Goal: Check status: Check status

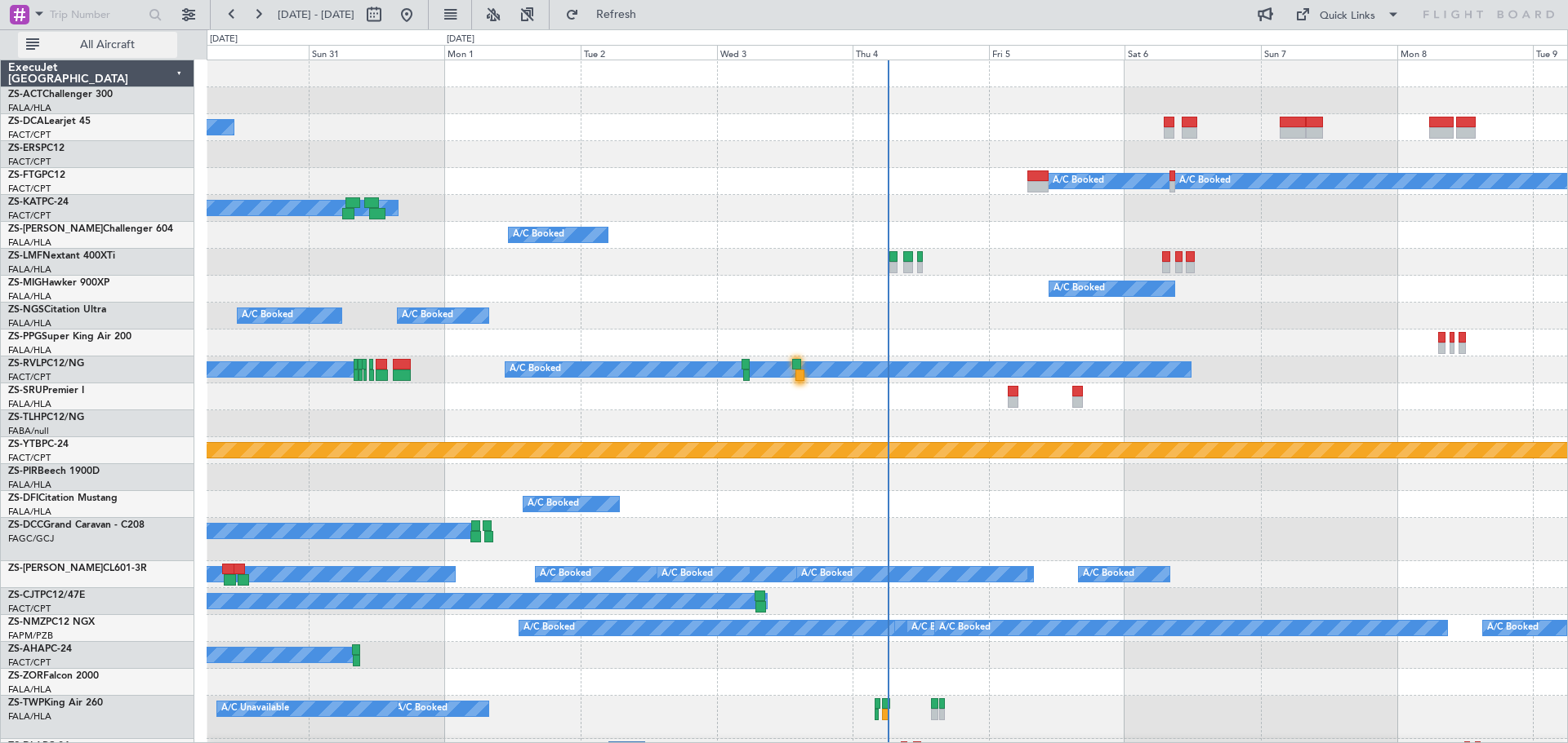
click at [100, 50] on span "All Aircraft" at bounding box center [107, 45] width 130 height 12
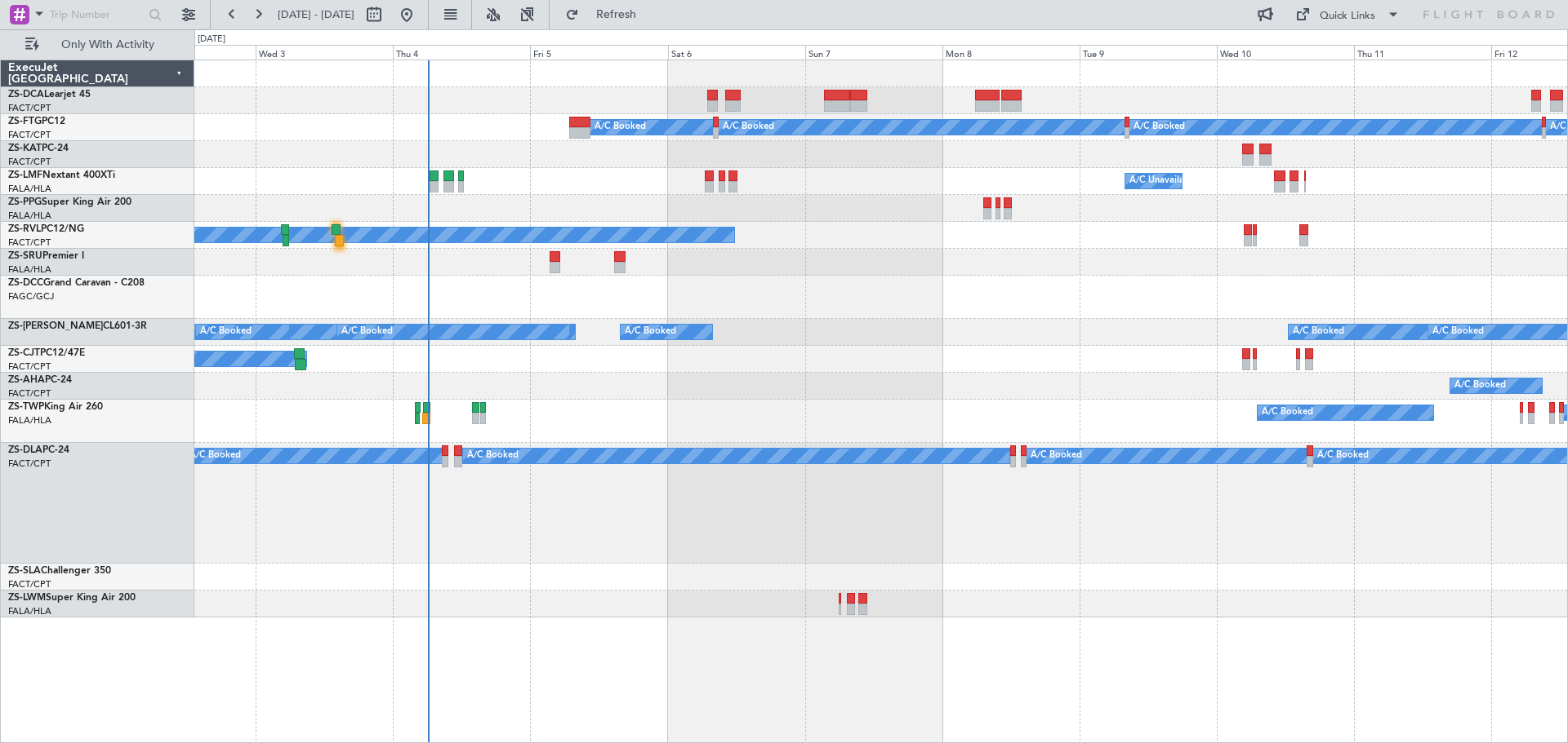
click at [636, 571] on div "A/C Booked A/C Booked" at bounding box center [879, 577] width 1372 height 27
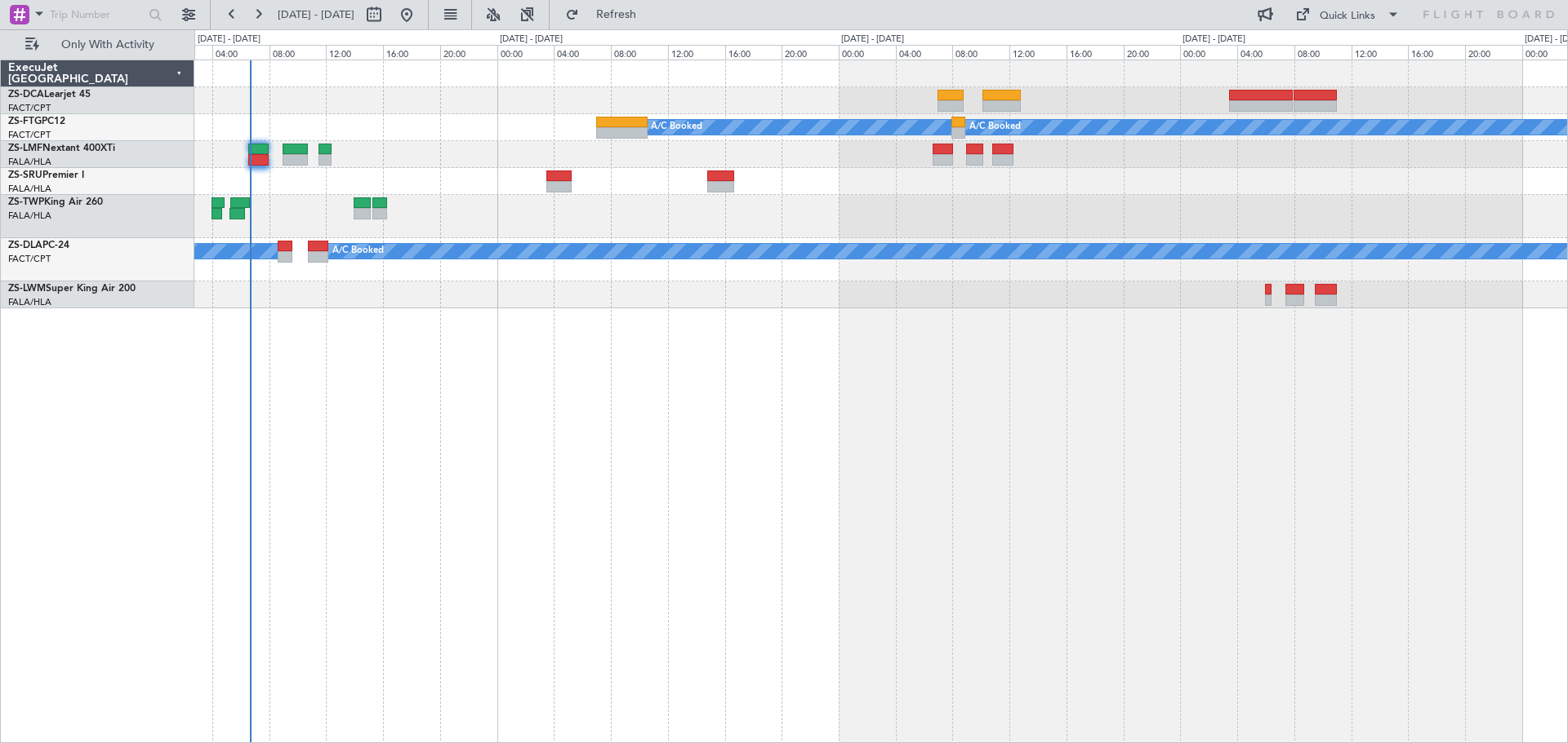
click at [1077, 511] on div "A/C Booked A/C Booked A/C Booked A/C Booked A/C Booked" at bounding box center [880, 401] width 1373 height 683
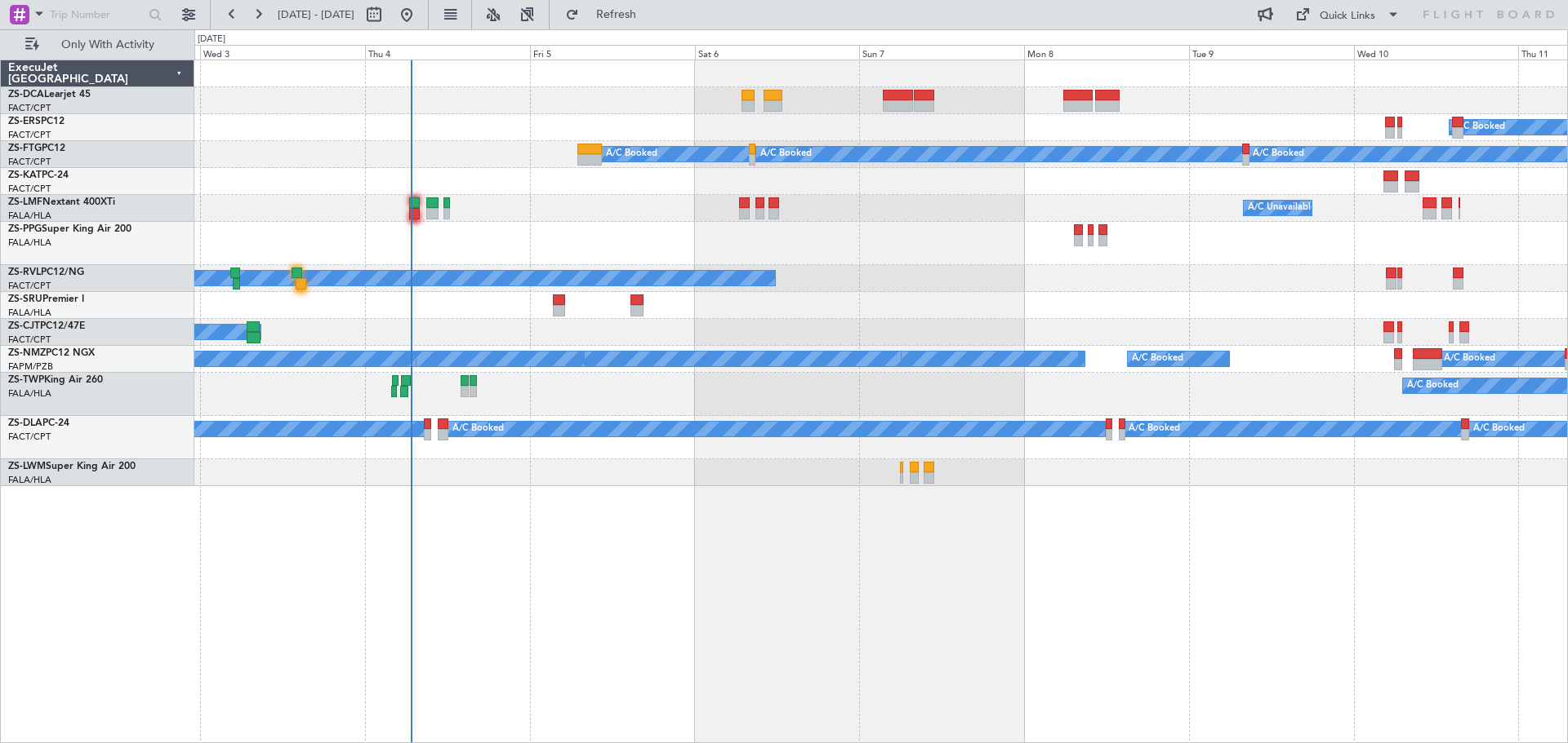
click at [711, 689] on div "A/C Booked A/C Booked A/C Booked A/C Booked A/C Booked A/C Booked A/C Booked A/…" at bounding box center [880, 401] width 1373 height 683
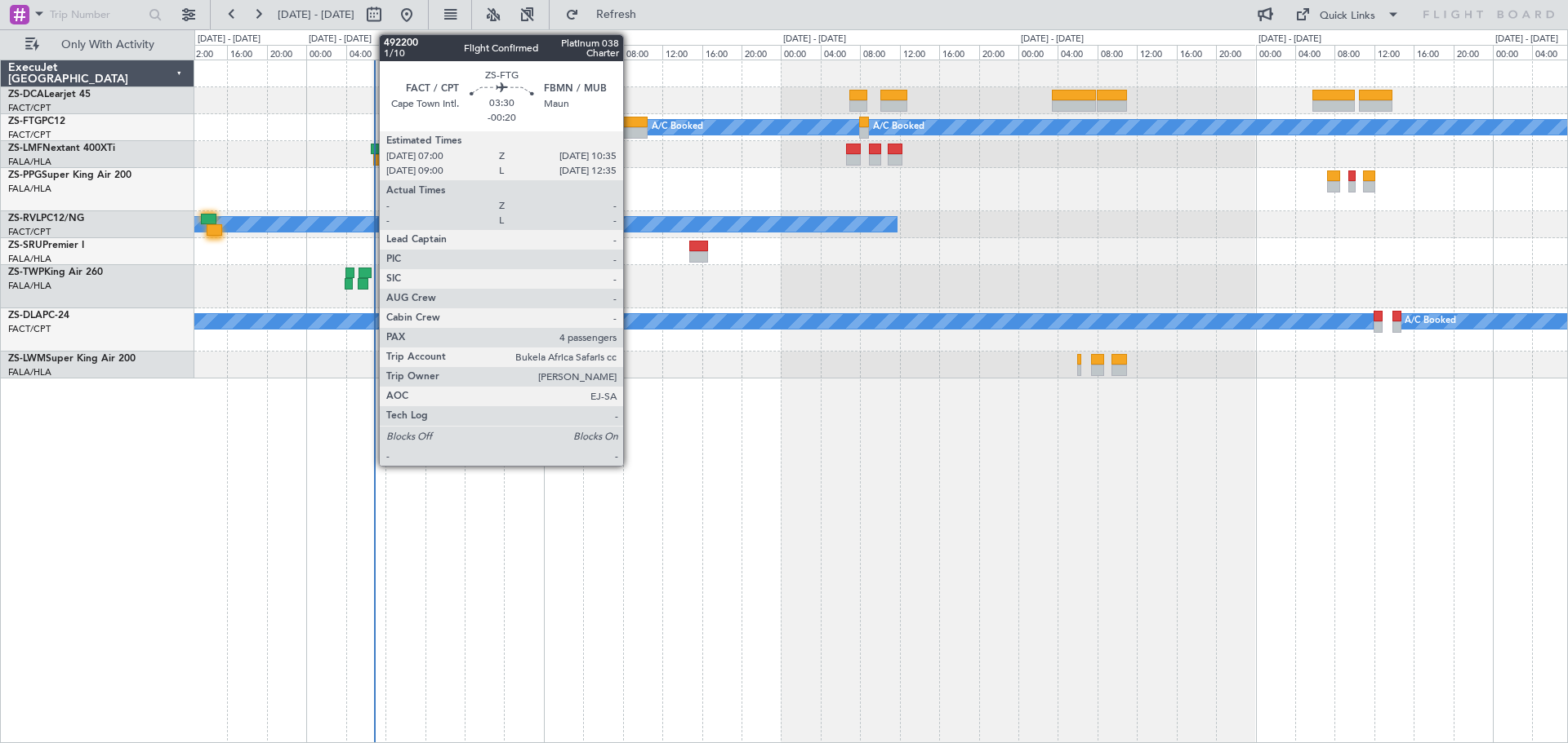
click at [631, 125] on div at bounding box center [630, 122] width 36 height 12
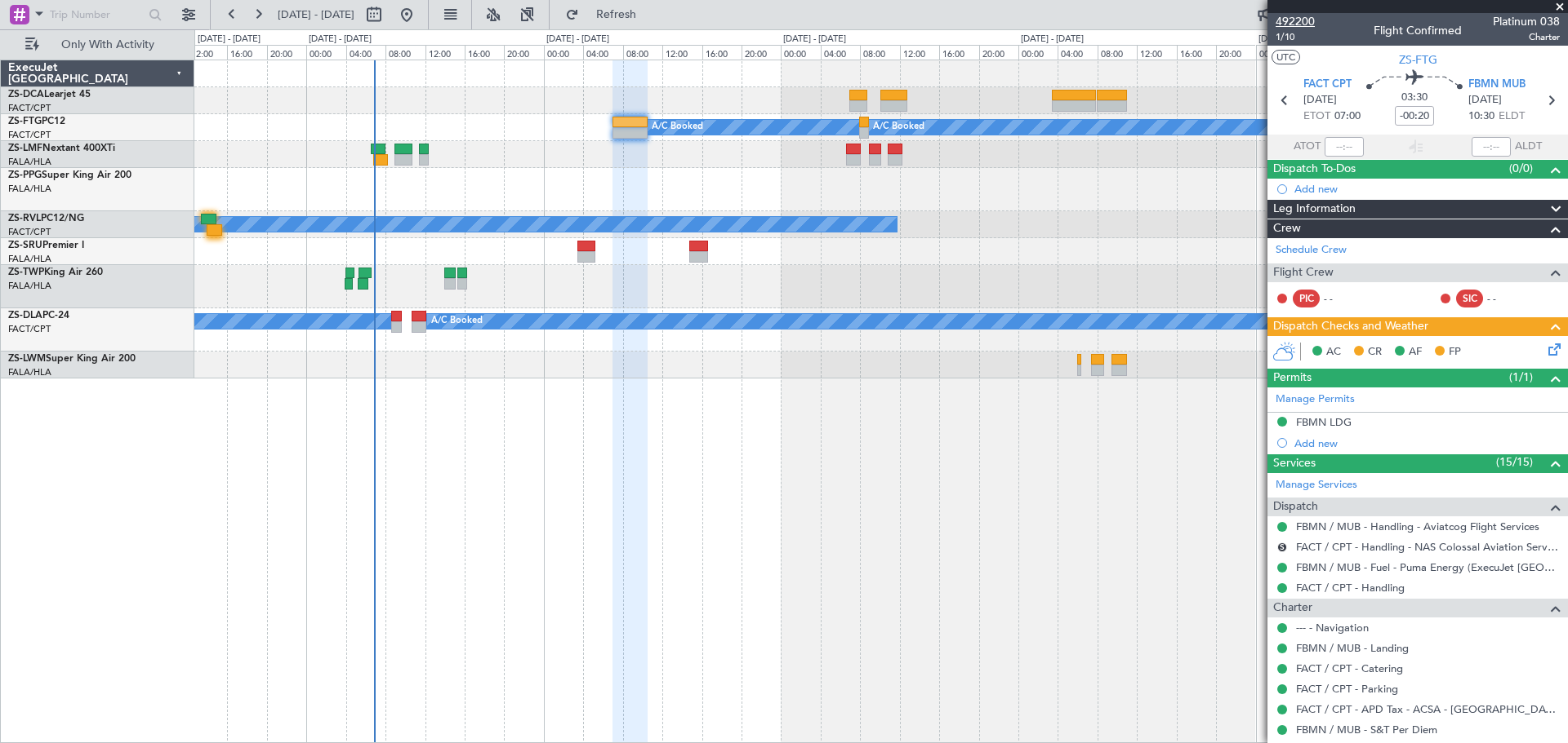
click at [1306, 16] on span "492200" at bounding box center [1294, 22] width 40 height 17
click at [1561, 11] on span at bounding box center [1559, 7] width 16 height 14
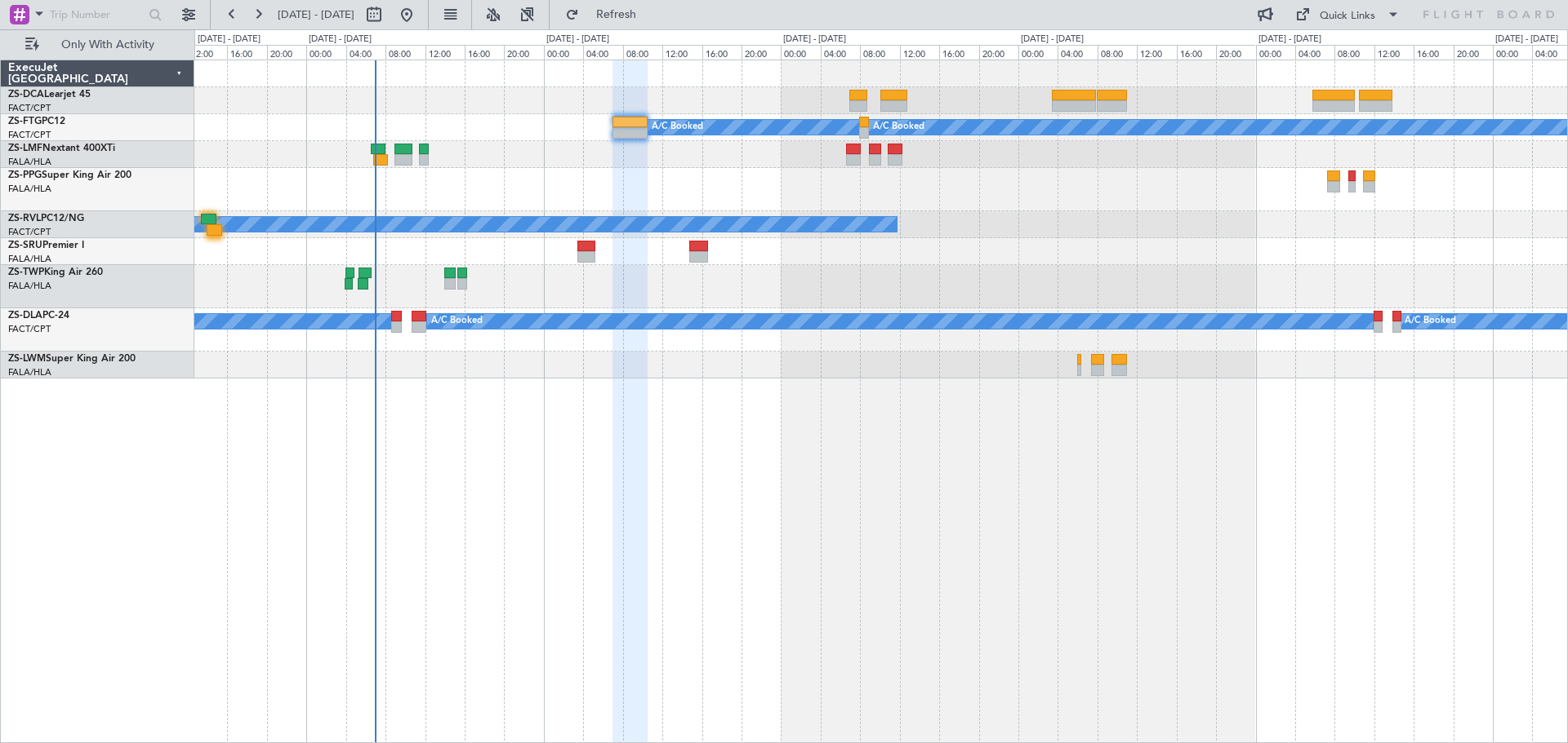
type input "0"
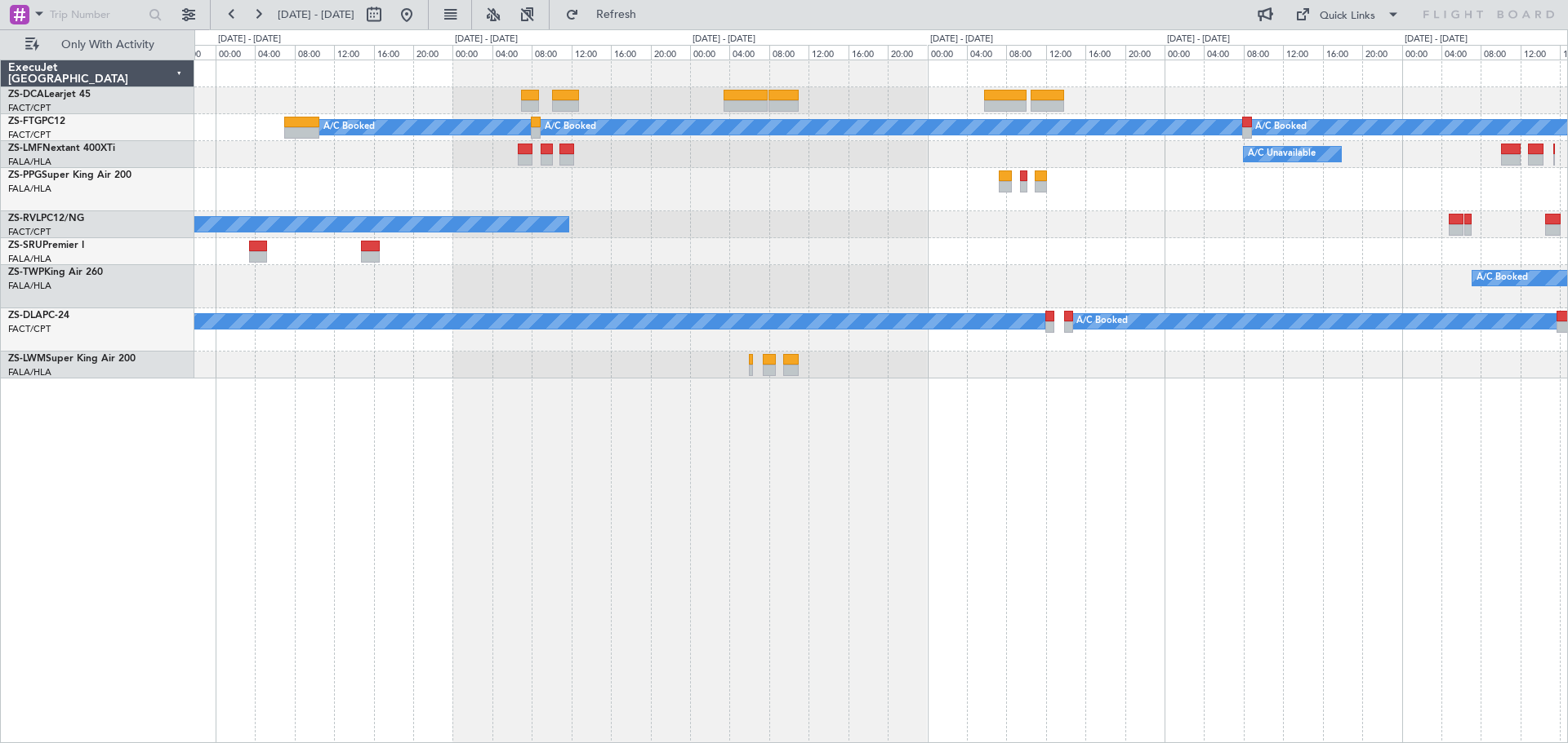
click at [980, 423] on div "A/C Booked A/C Booked A/C Booked A/C Unavailable A/C Booked A/C Booked A/C Book…" at bounding box center [880, 401] width 1373 height 683
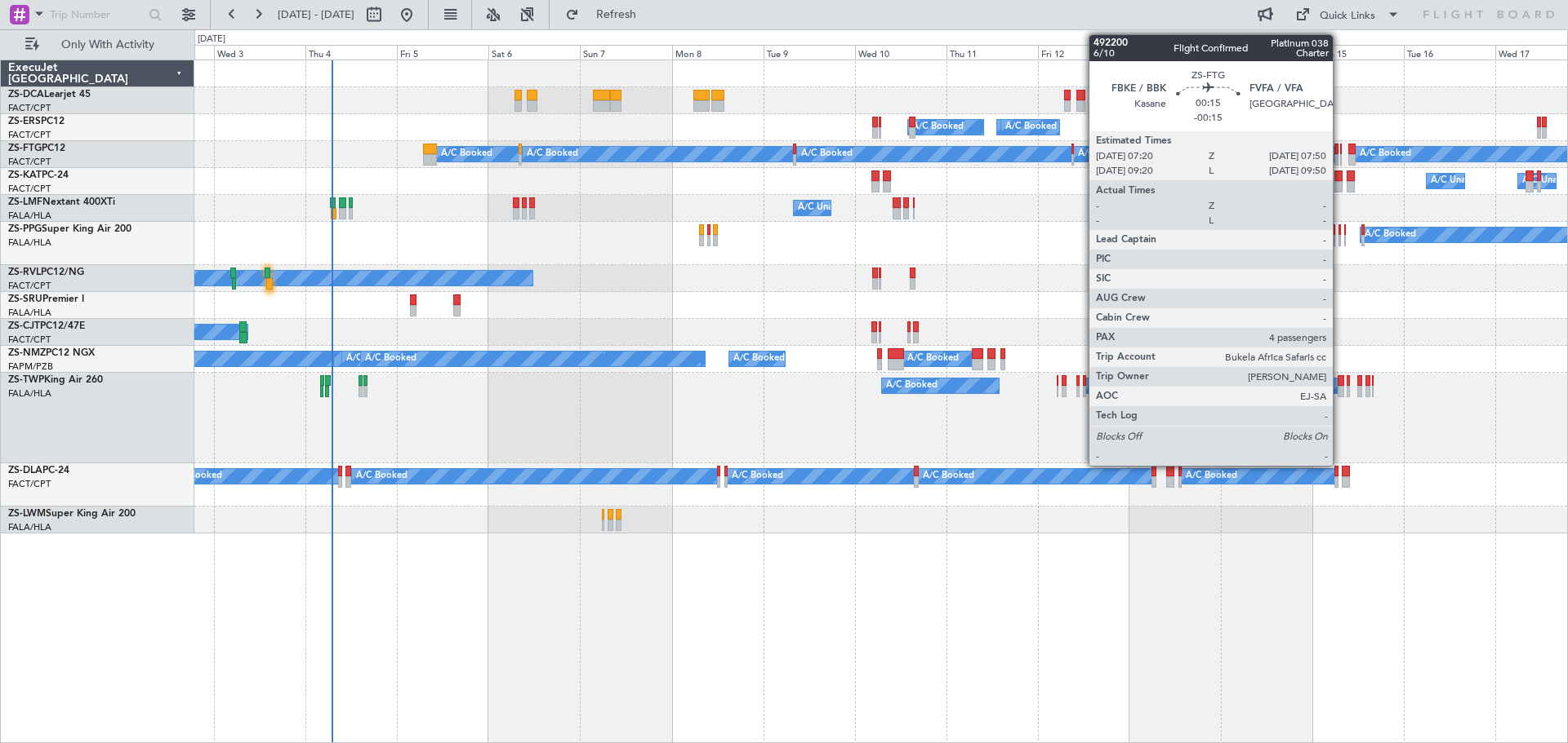
click at [1339, 157] on div at bounding box center [1340, 160] width 3 height 12
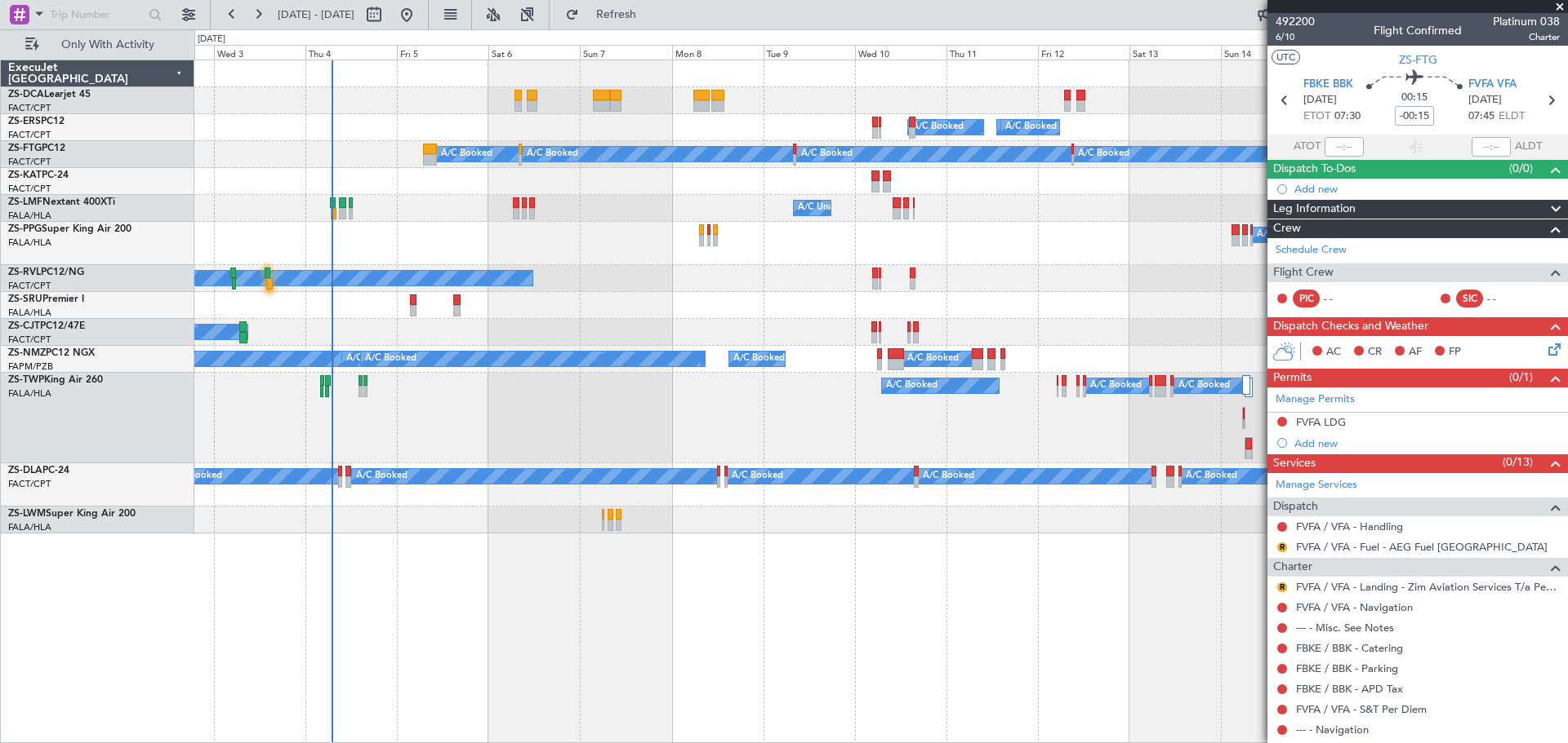
click at [1556, 5] on span at bounding box center [1559, 7] width 16 height 14
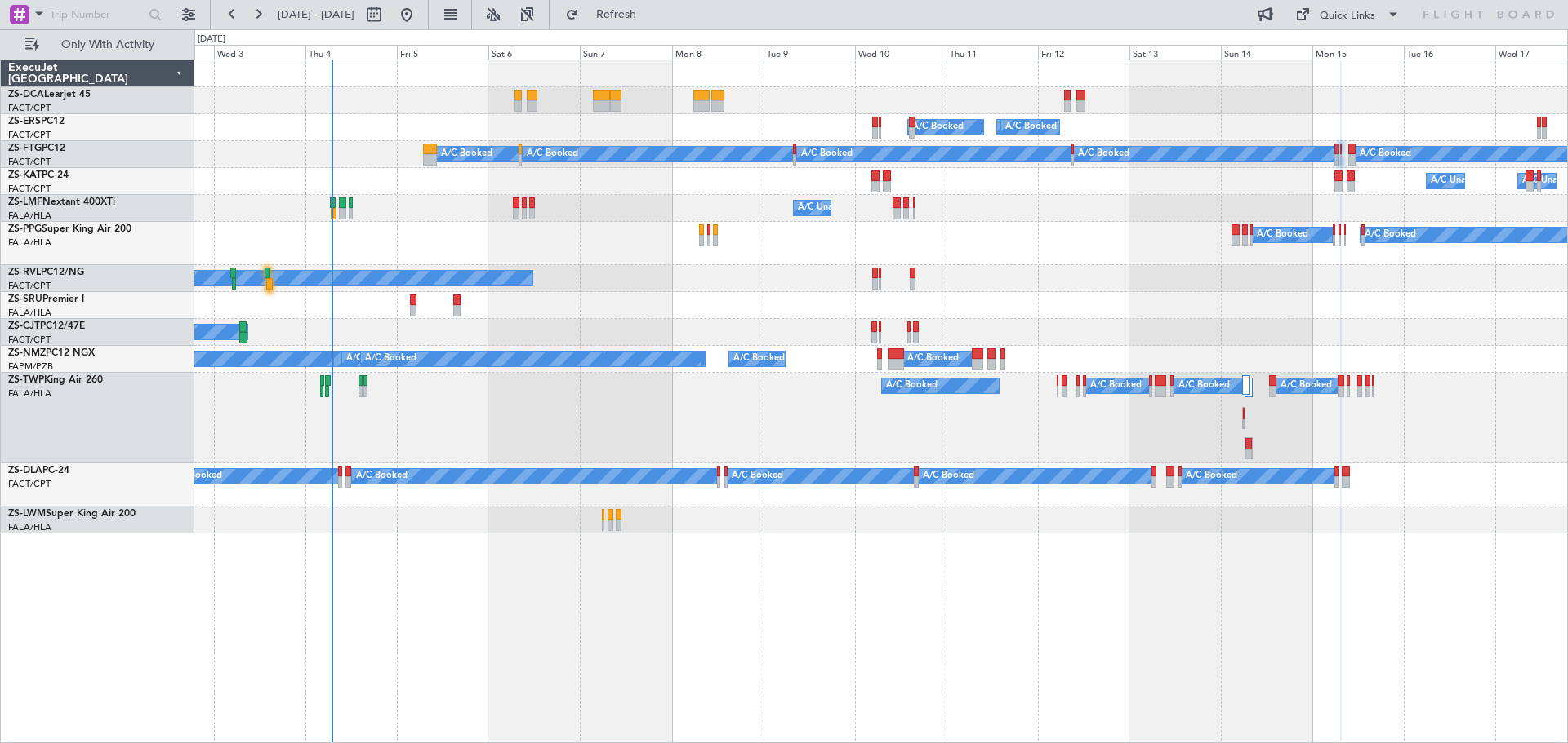
type input "0"
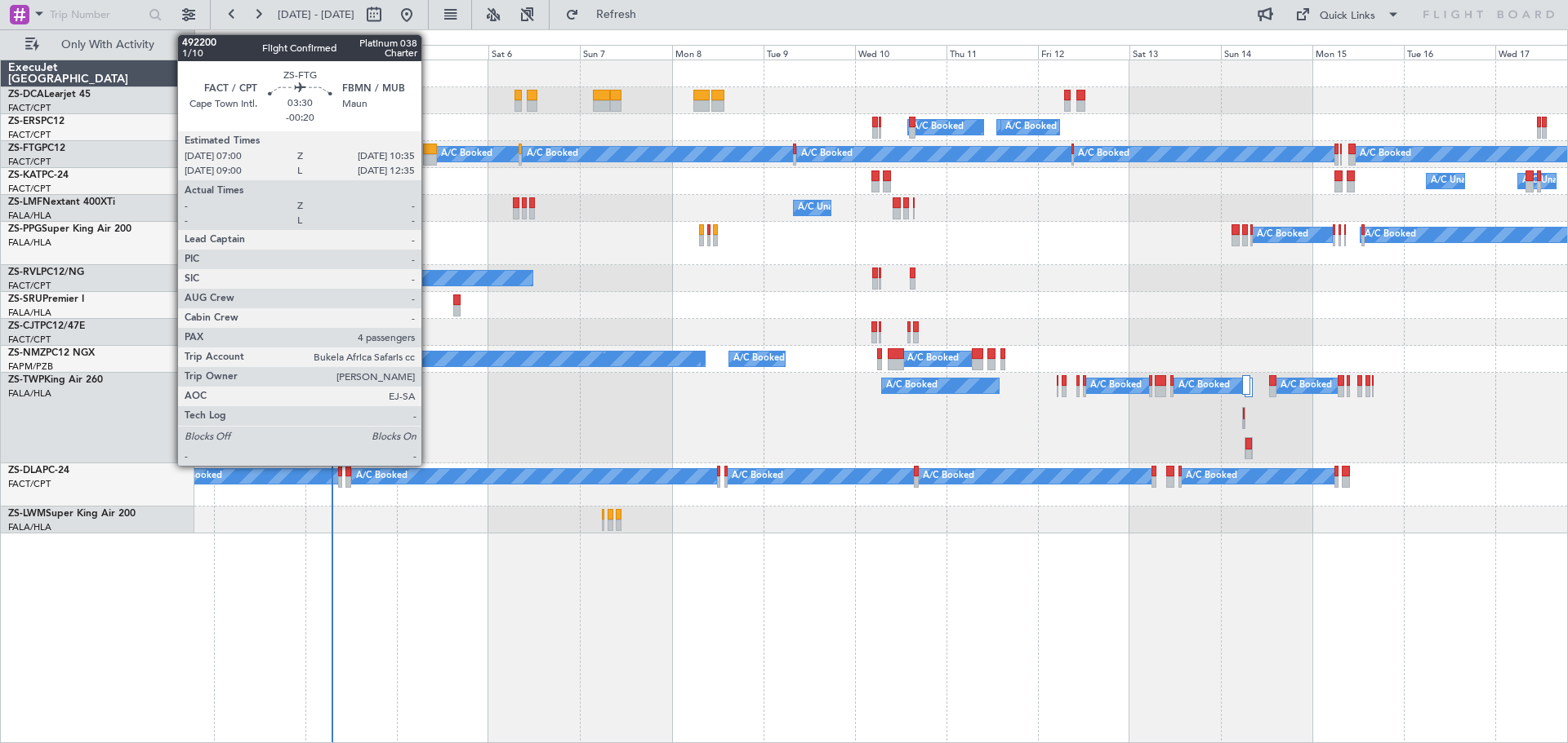
click at [428, 154] on div at bounding box center [430, 160] width 14 height 12
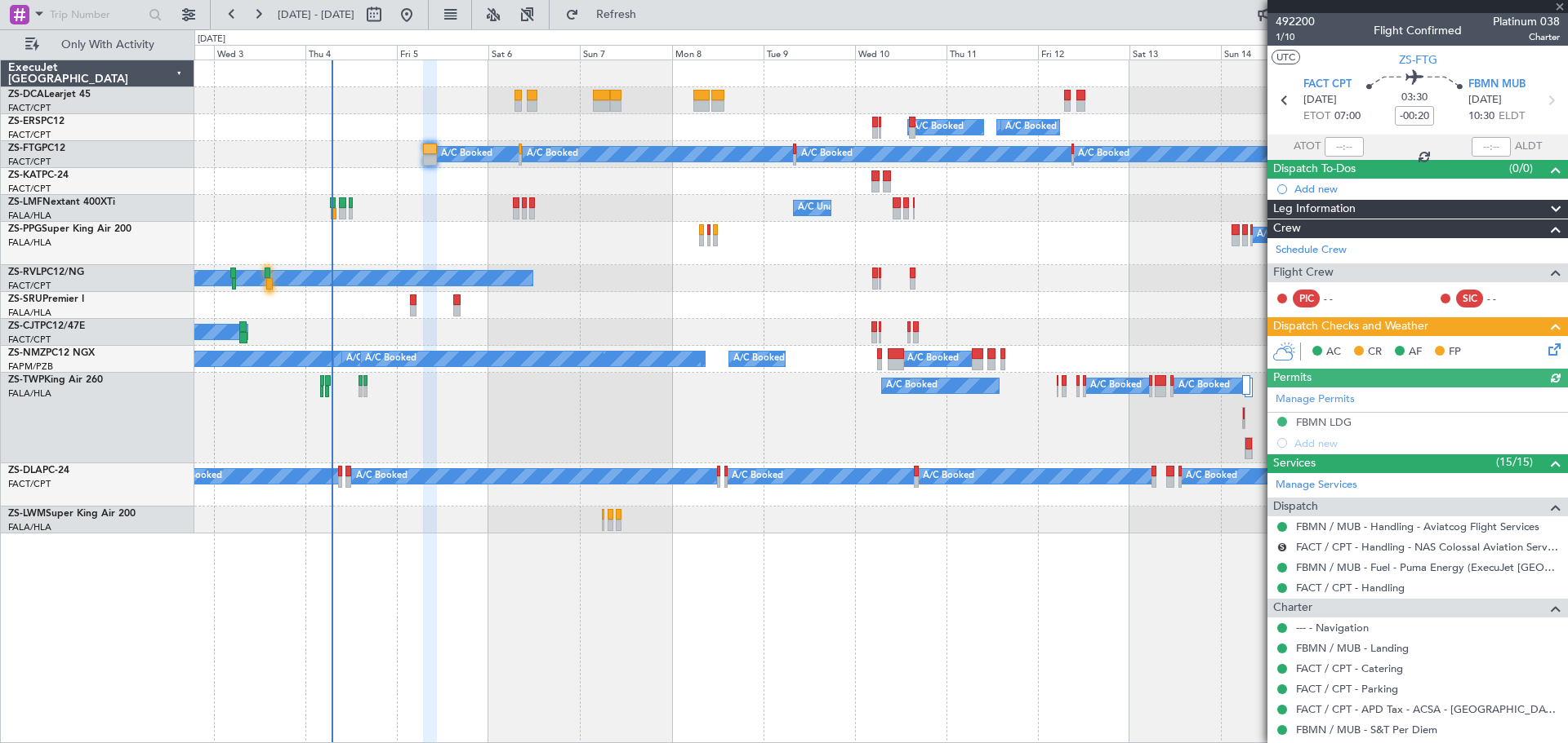
click at [1562, 5] on div at bounding box center [1418, 7] width 301 height 13
click at [1560, 8] on span at bounding box center [1559, 7] width 16 height 14
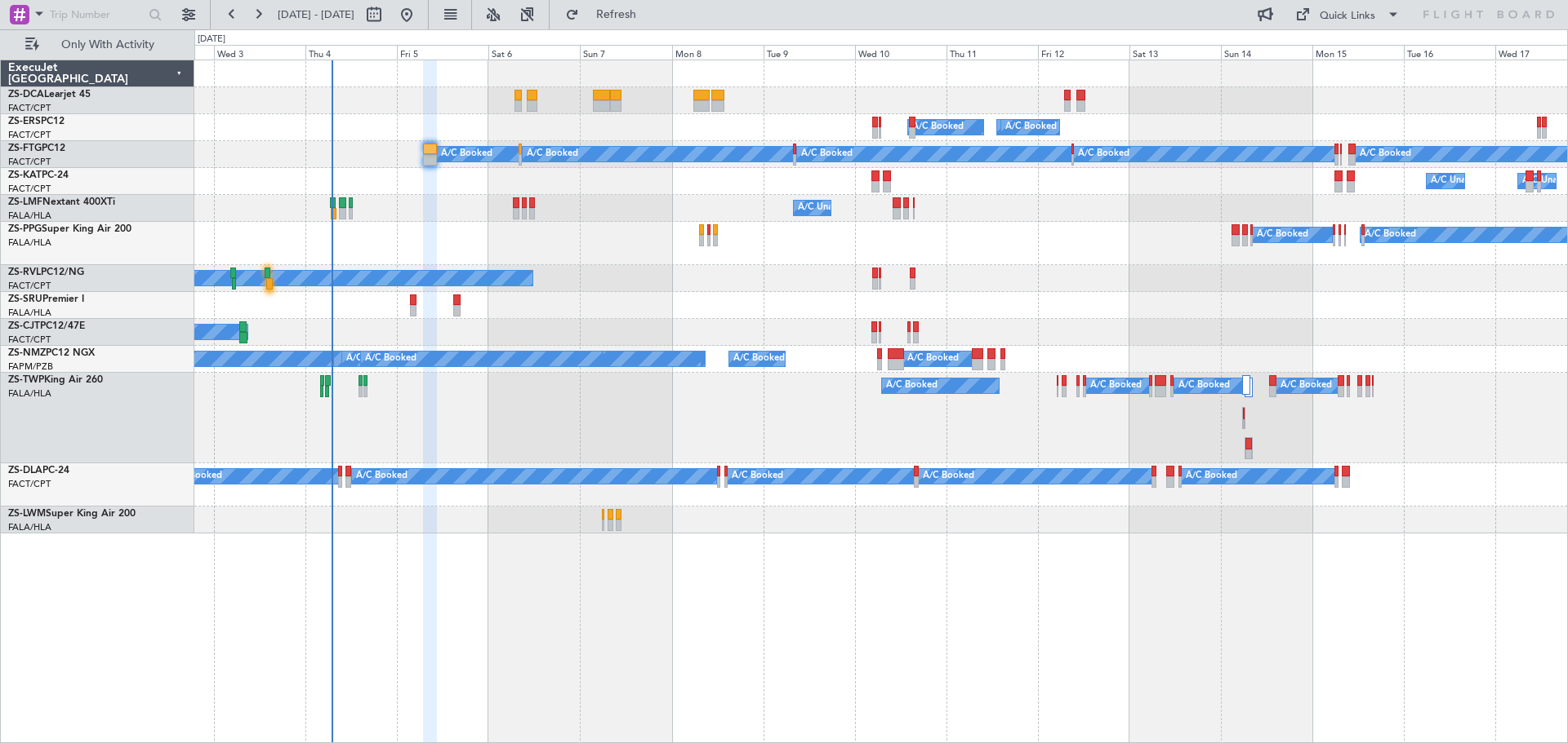
type input "0"
